Goal: Task Accomplishment & Management: Manage account settings

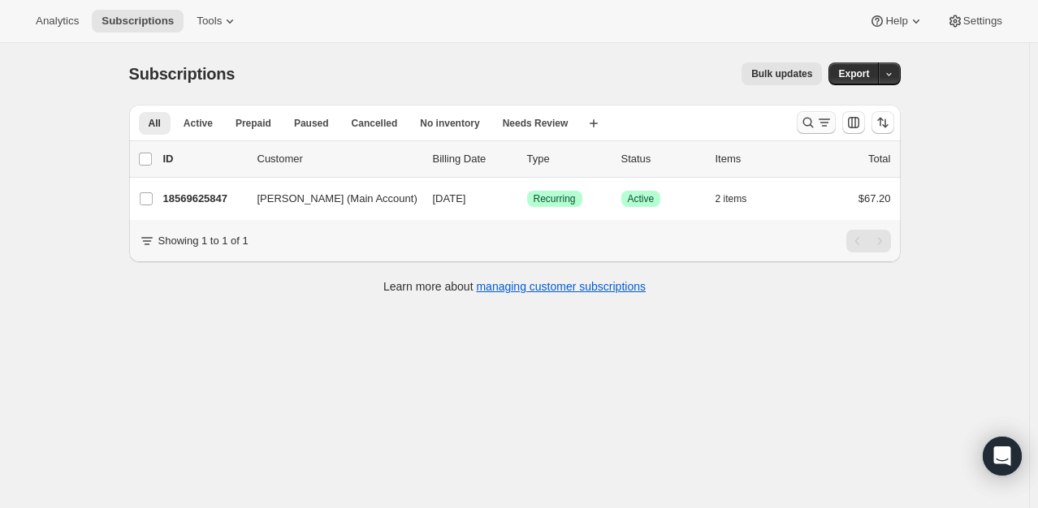
click at [805, 125] on icon "Search and filter results" at bounding box center [808, 122] width 16 height 16
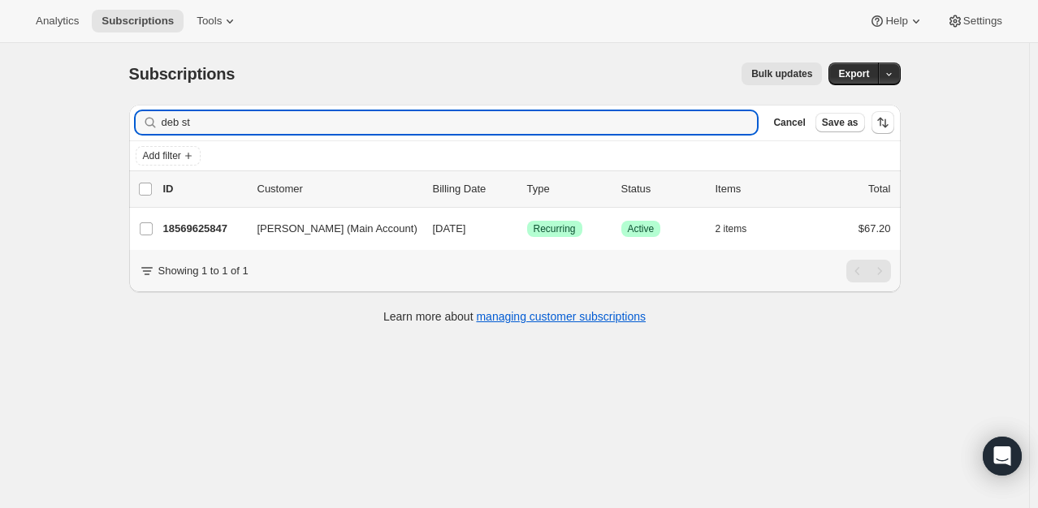
drag, startPoint x: 224, startPoint y: 126, endPoint x: 92, endPoint y: 114, distance: 132.8
click at [92, 114] on div "Subscriptions. This page is ready Subscriptions Bulk updates More actions Bulk …" at bounding box center [514, 297] width 1029 height 508
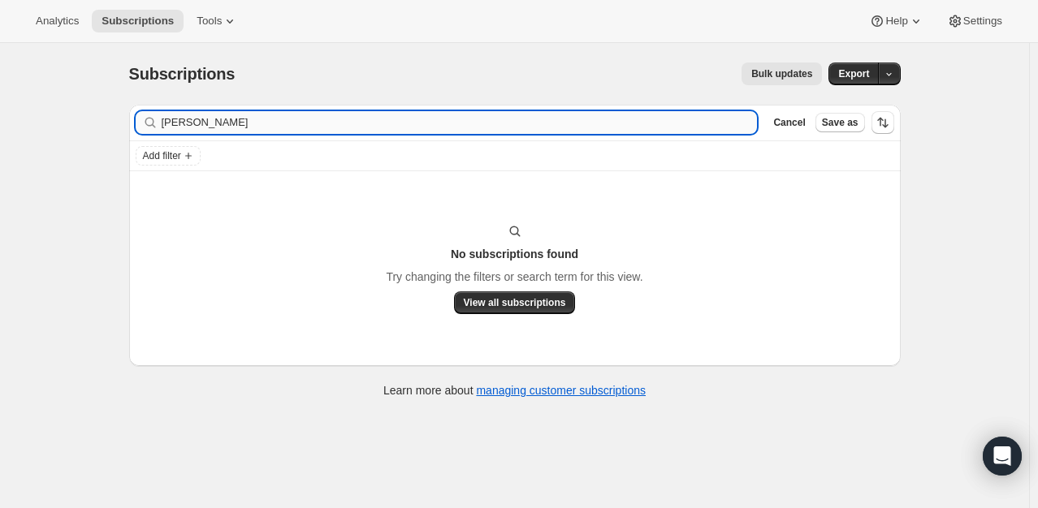
click at [237, 127] on input "[PERSON_NAME]" at bounding box center [460, 122] width 596 height 23
drag, startPoint x: 200, startPoint y: 122, endPoint x: 171, endPoint y: 115, distance: 29.2
click at [171, 115] on input "[PERSON_NAME]" at bounding box center [460, 122] width 596 height 23
type input "T"
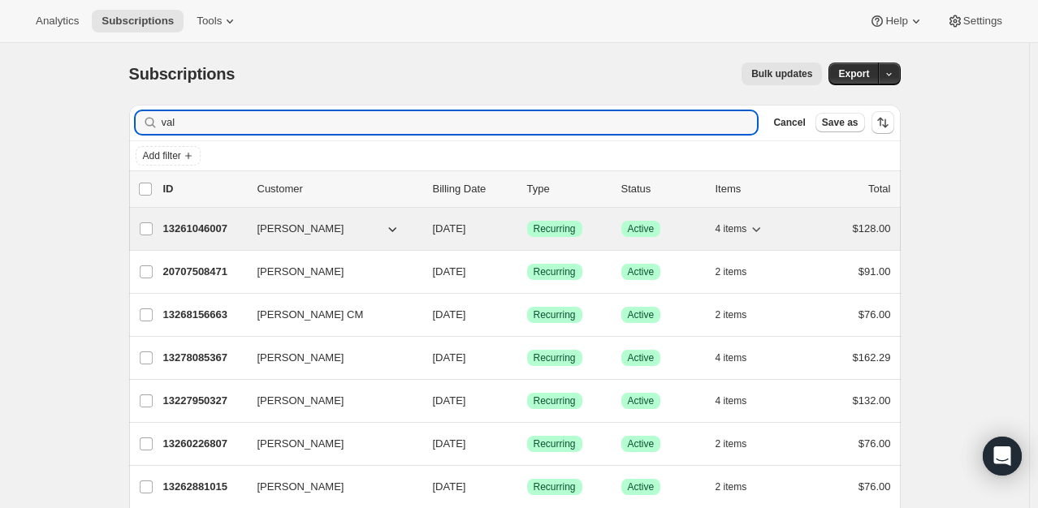
type input "val"
click at [231, 223] on p "13261046007" at bounding box center [203, 229] width 81 height 16
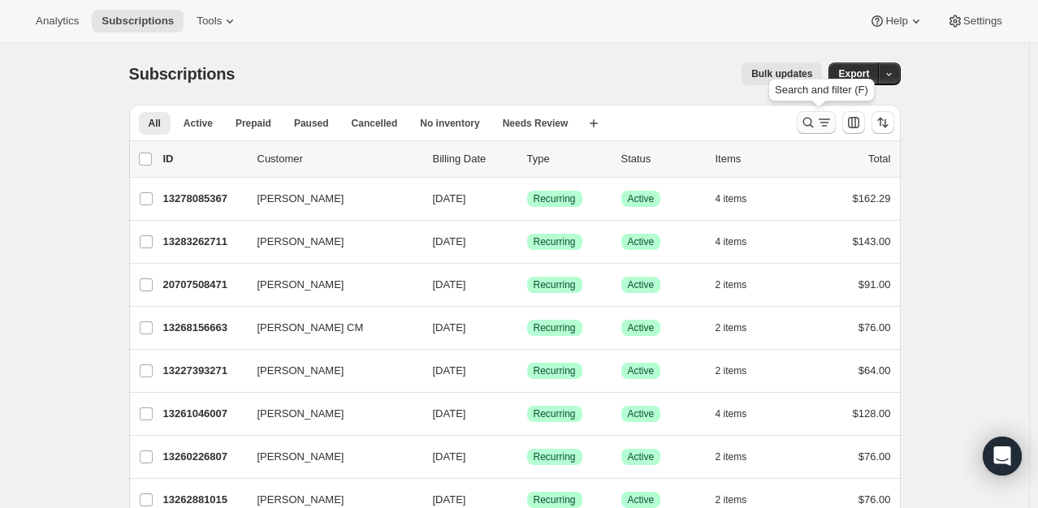
click at [815, 120] on icon "Search and filter results" at bounding box center [808, 122] width 16 height 16
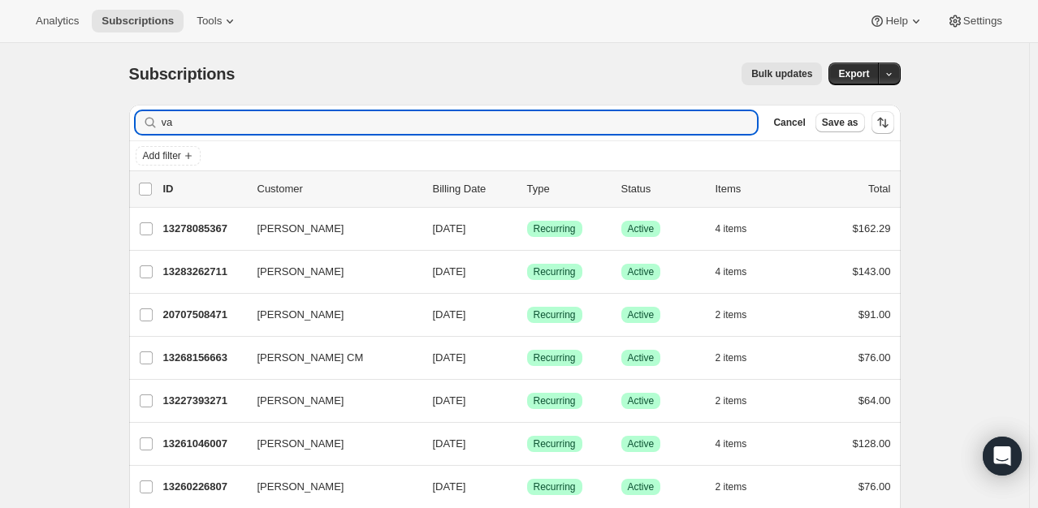
type input "v"
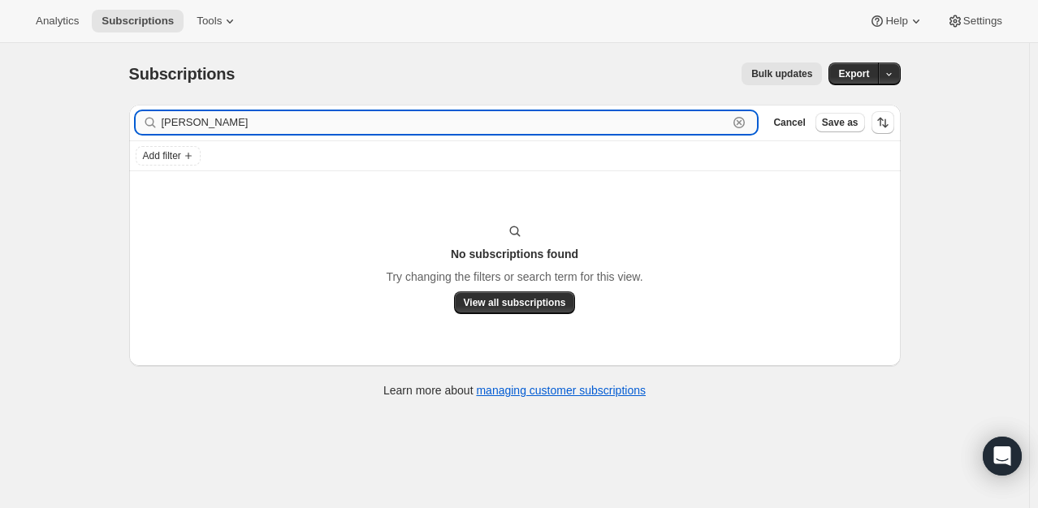
click at [265, 120] on input "donna young" at bounding box center [445, 122] width 567 height 23
type input "d"
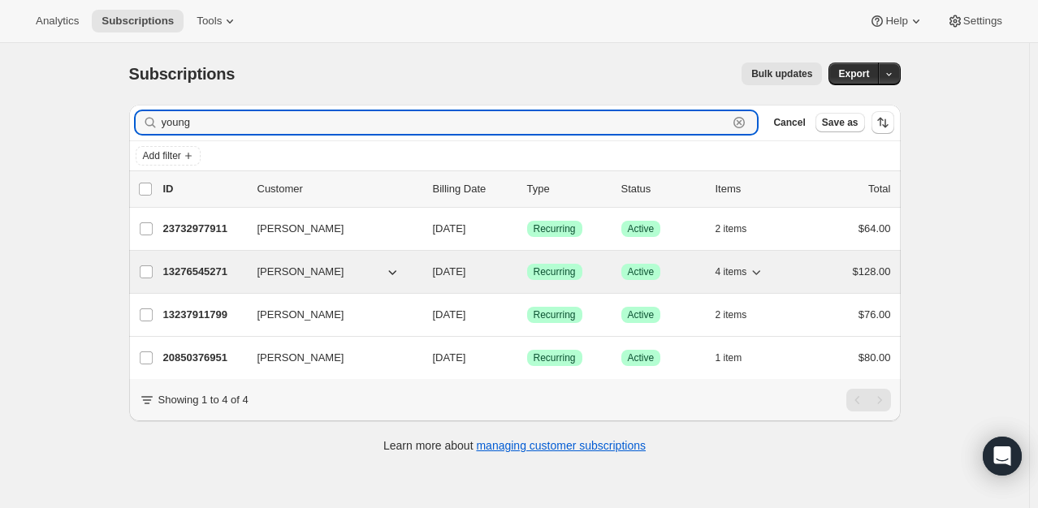
type input "young"
click at [206, 272] on p "13276545271" at bounding box center [203, 272] width 81 height 16
